Goal: Task Accomplishment & Management: Manage account settings

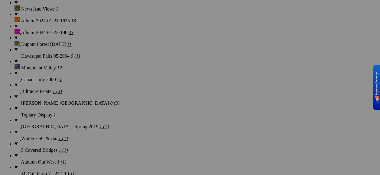
scroll to position [635, 0]
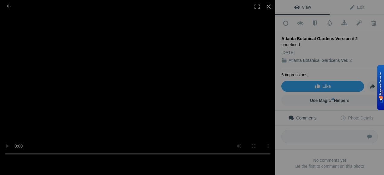
click at [269, 5] on div at bounding box center [268, 6] width 13 height 13
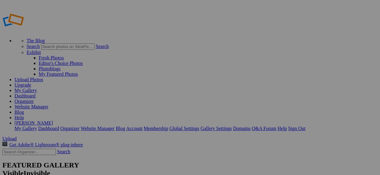
scroll to position [635, 0]
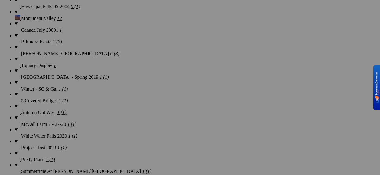
scroll to position [624, 0]
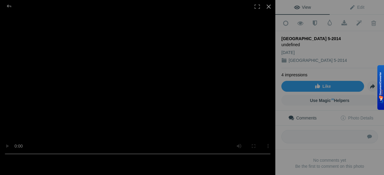
click at [268, 6] on div at bounding box center [268, 6] width 13 height 13
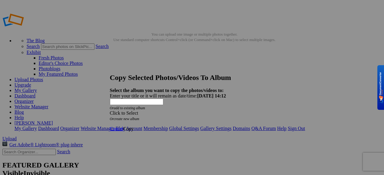
click at [110, 111] on span at bounding box center [110, 113] width 0 height 5
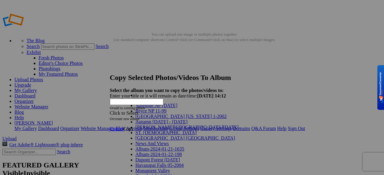
scroll to position [272, 0]
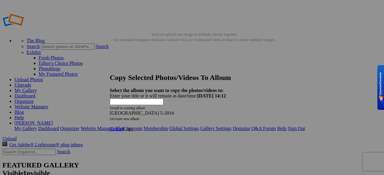
click at [134, 126] on span "Copy" at bounding box center [128, 128] width 11 height 5
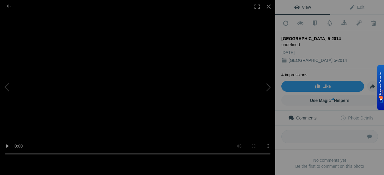
click at [169, 82] on video at bounding box center [138, 88] width 276 height 146
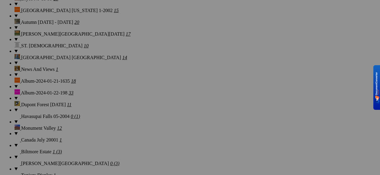
scroll to position [574, 0]
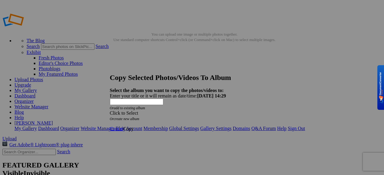
click at [110, 111] on span at bounding box center [110, 113] width 0 height 5
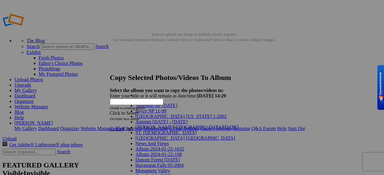
scroll to position [272, 0]
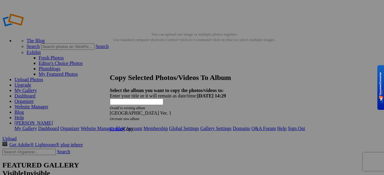
click at [134, 126] on span "Copy" at bounding box center [128, 128] width 11 height 5
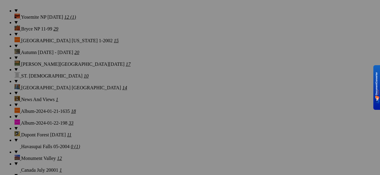
scroll to position [544, 0]
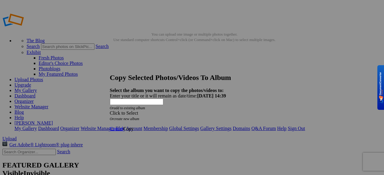
click at [209, 111] on div "Click to Select" at bounding box center [190, 113] width 160 height 5
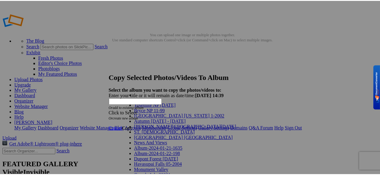
scroll to position [271, 0]
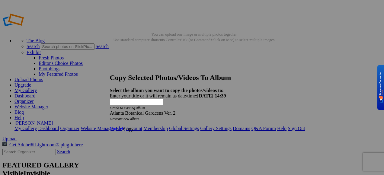
click at [134, 126] on span "Copy" at bounding box center [128, 128] width 11 height 5
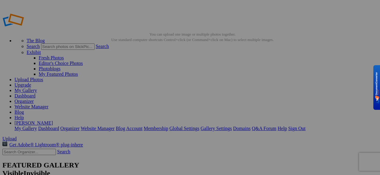
click at [37, 88] on link "My Gallery" at bounding box center [26, 90] width 22 height 5
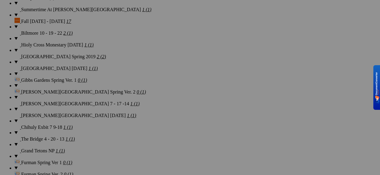
scroll to position [846, 0]
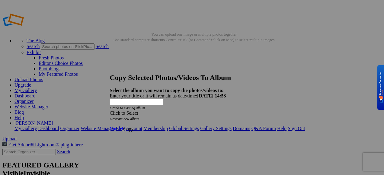
click at [218, 111] on div "Click to Select" at bounding box center [190, 113] width 160 height 5
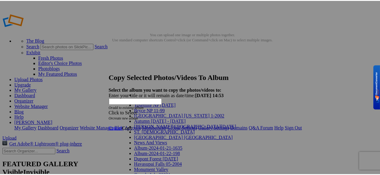
scroll to position [385, 0]
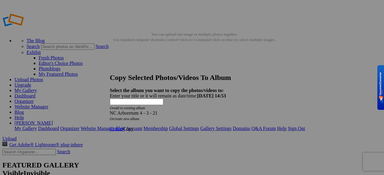
click at [134, 126] on span "Copy" at bounding box center [128, 128] width 11 height 5
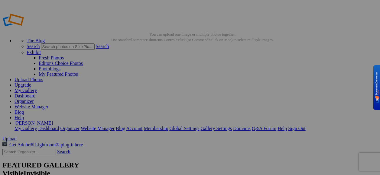
click at [37, 88] on link "My Gallery" at bounding box center [26, 90] width 22 height 5
